Goal: Find specific page/section: Find specific page/section

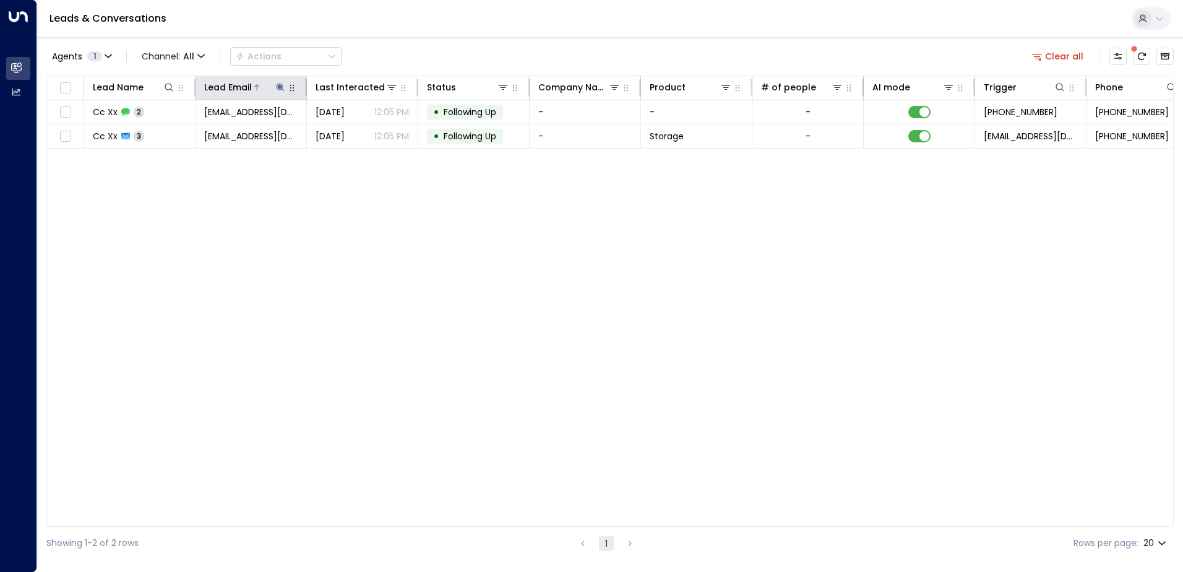
click at [274, 88] on button at bounding box center [280, 87] width 12 height 12
click at [358, 129] on icon "button" at bounding box center [358, 132] width 8 height 8
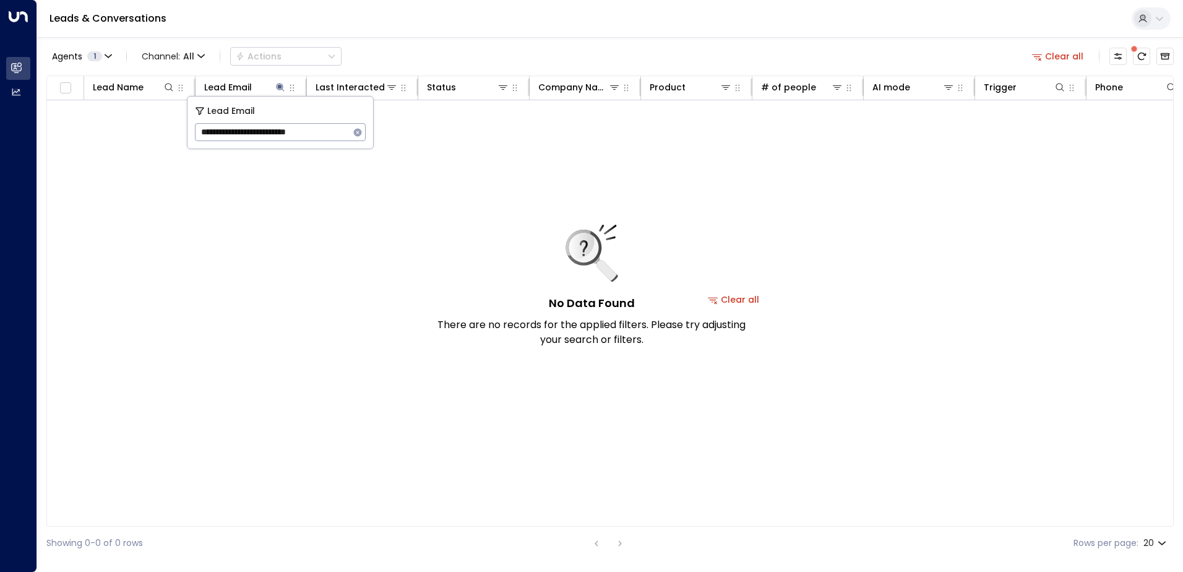
type input "**********"
click at [355, 131] on icon "button" at bounding box center [358, 132] width 8 height 8
